Goal: Transaction & Acquisition: Purchase product/service

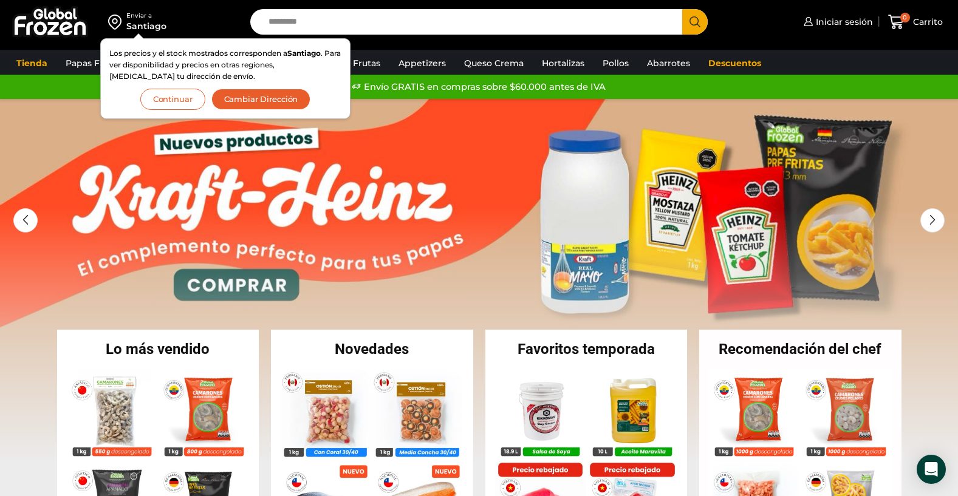
click at [169, 98] on button "Continuar" at bounding box center [172, 99] width 65 height 21
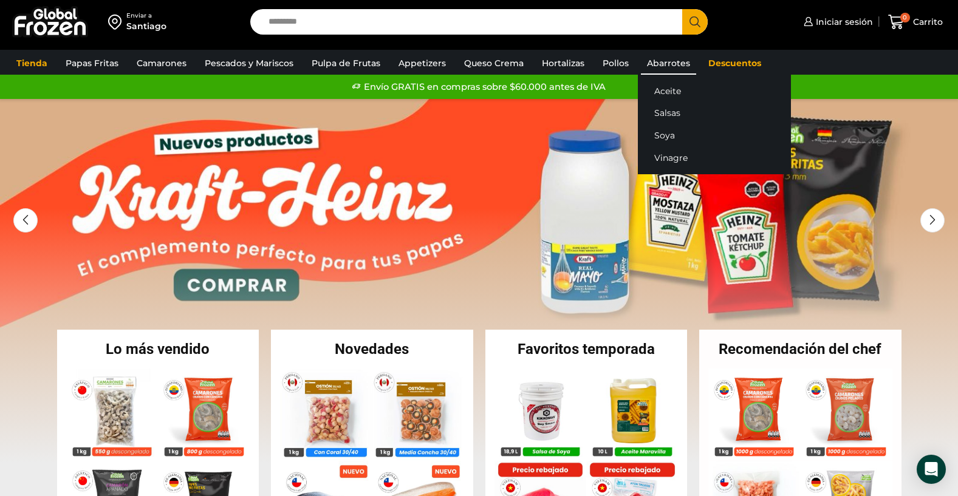
click at [679, 63] on link "Abarrotes" at bounding box center [668, 63] width 55 height 23
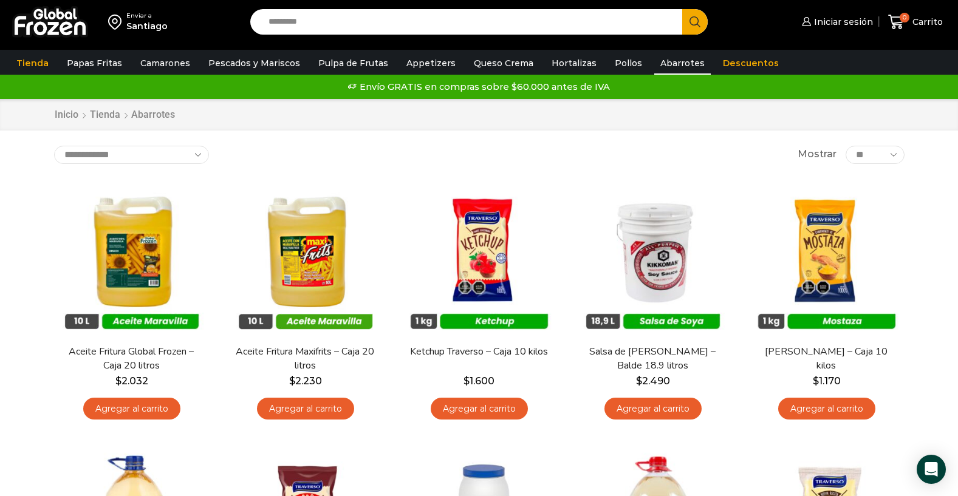
click at [56, 26] on img at bounding box center [50, 22] width 76 height 32
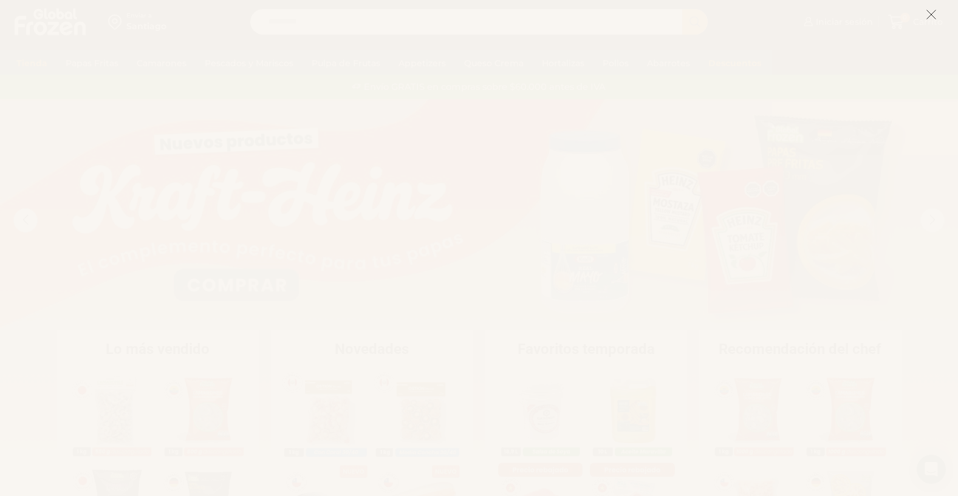
click at [926, 18] on icon at bounding box center [931, 14] width 11 height 11
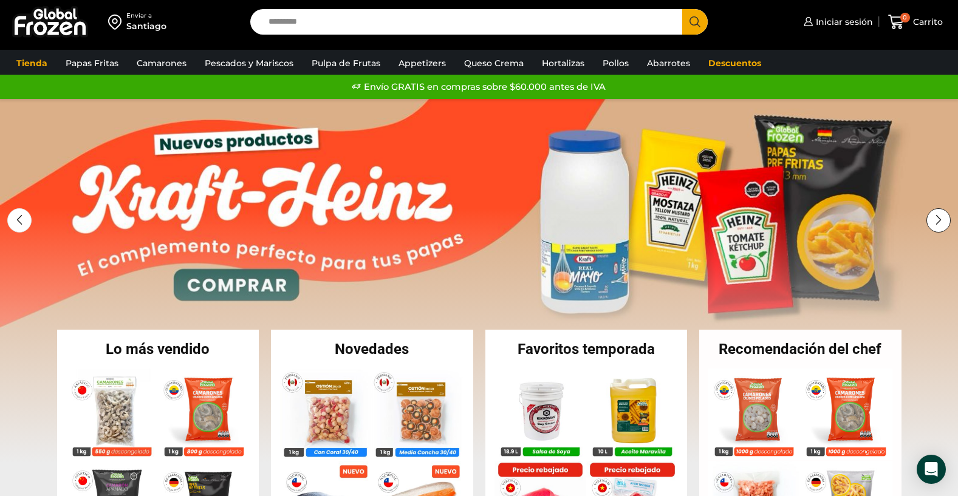
click at [930, 216] on div "Next slide" at bounding box center [938, 220] width 24 height 24
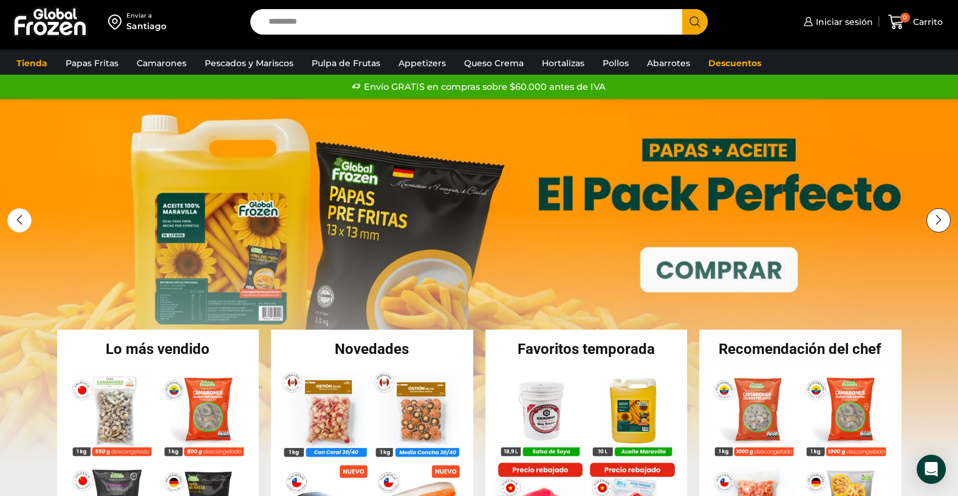
click at [930, 216] on div "Next slide" at bounding box center [938, 220] width 24 height 24
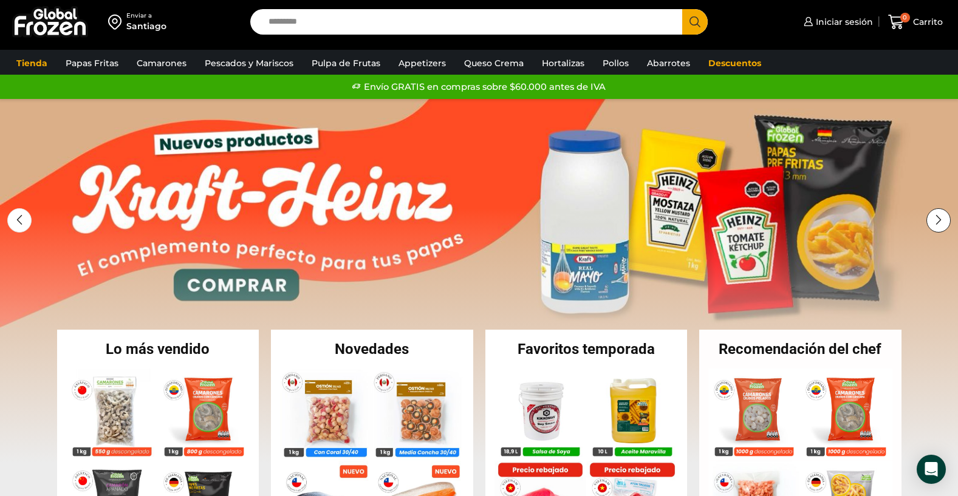
click at [930, 216] on div "Next slide" at bounding box center [938, 220] width 24 height 24
